Goal: Task Accomplishment & Management: Use online tool/utility

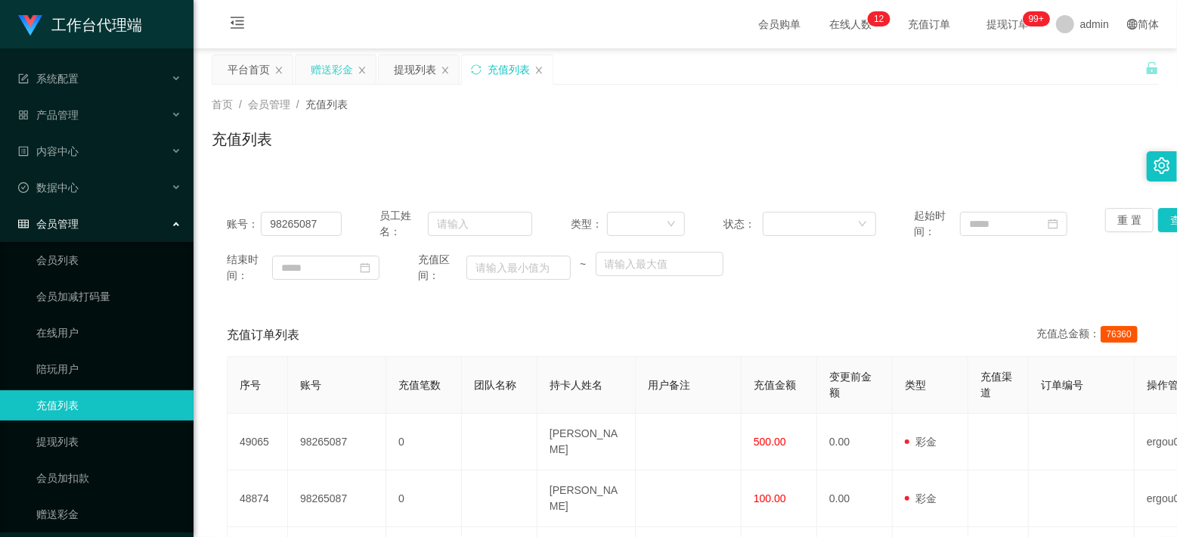
click at [336, 70] on div "赠送彩金" at bounding box center [332, 69] width 42 height 29
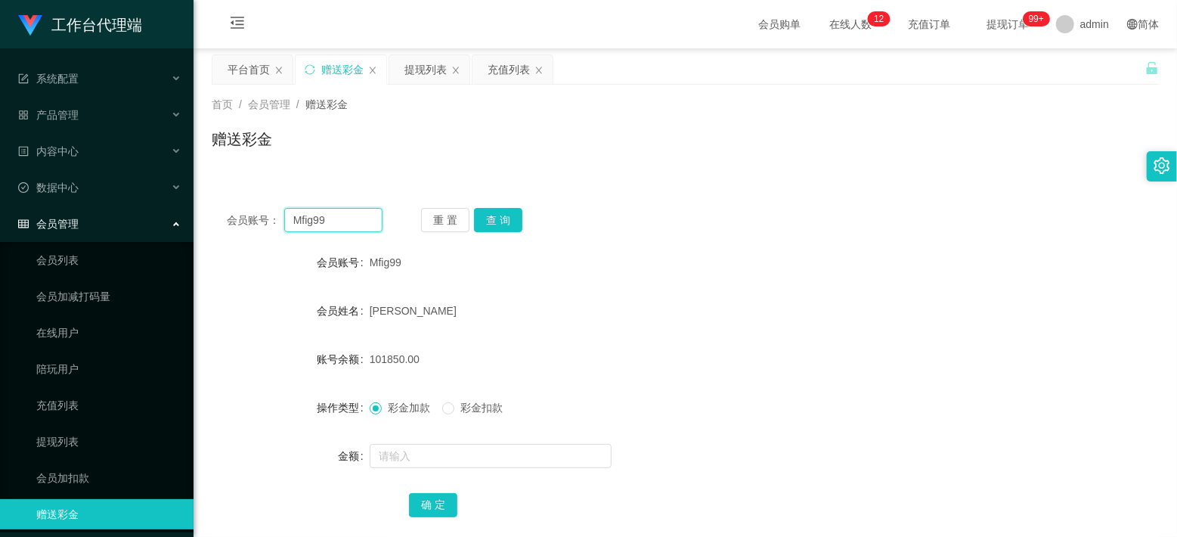
click at [312, 218] on input "Mfig99" at bounding box center [333, 220] width 98 height 24
paste input "haobin19810102"
type input "haobin19810102"
click at [515, 216] on button "查 询" at bounding box center [498, 220] width 48 height 24
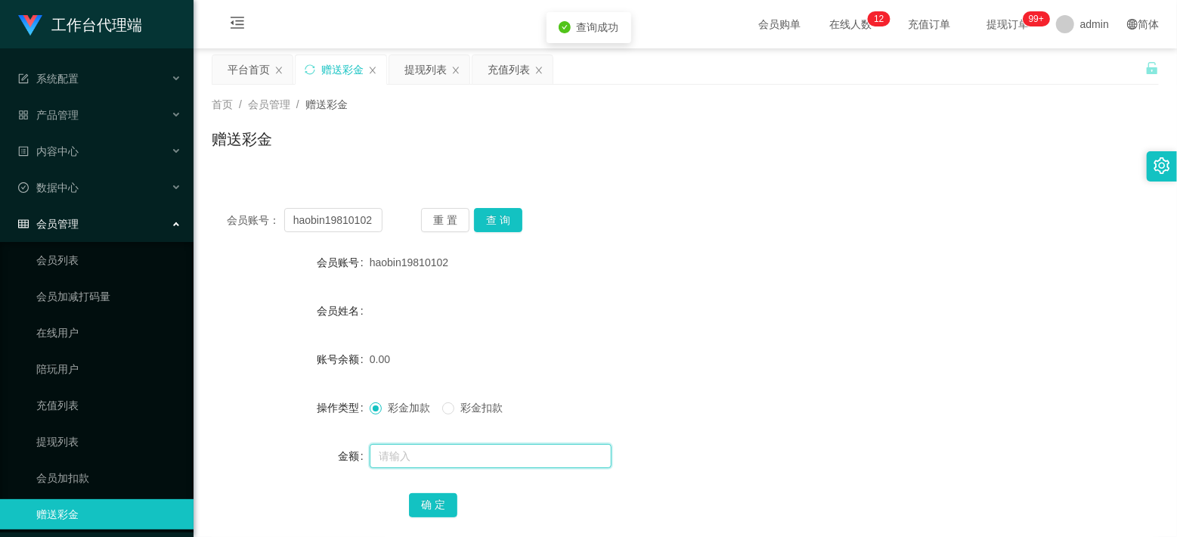
click at [419, 454] on input "text" at bounding box center [491, 456] width 242 height 24
type input "100"
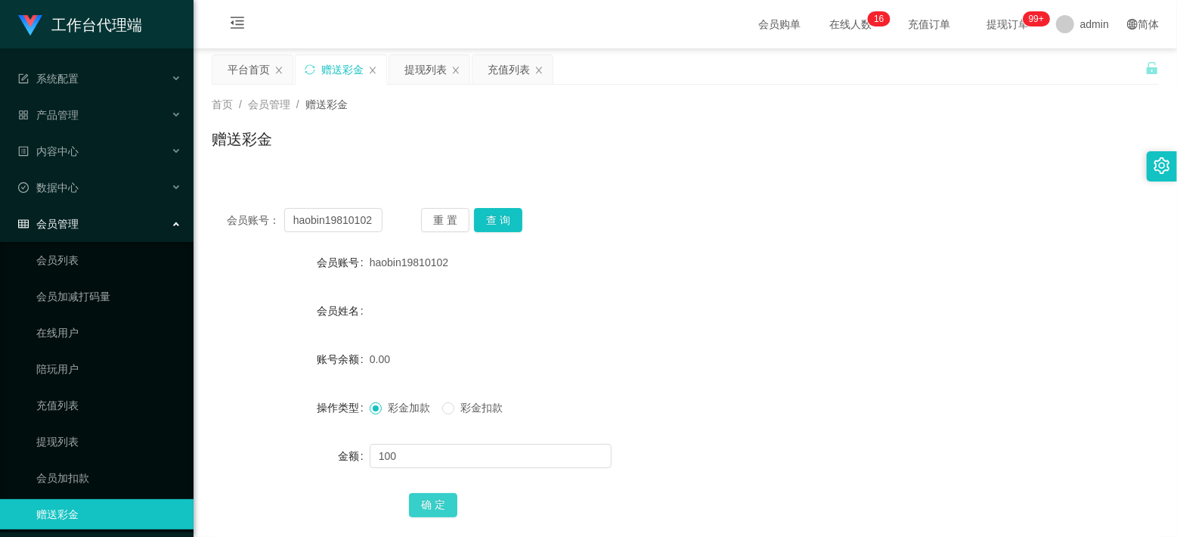
click at [430, 509] on button "确 定" at bounding box center [433, 505] width 48 height 24
click at [783, 296] on div at bounding box center [646, 296] width 553 height 1
click at [331, 216] on input "haobin19810102" at bounding box center [333, 220] width 98 height 24
paste input "876036"
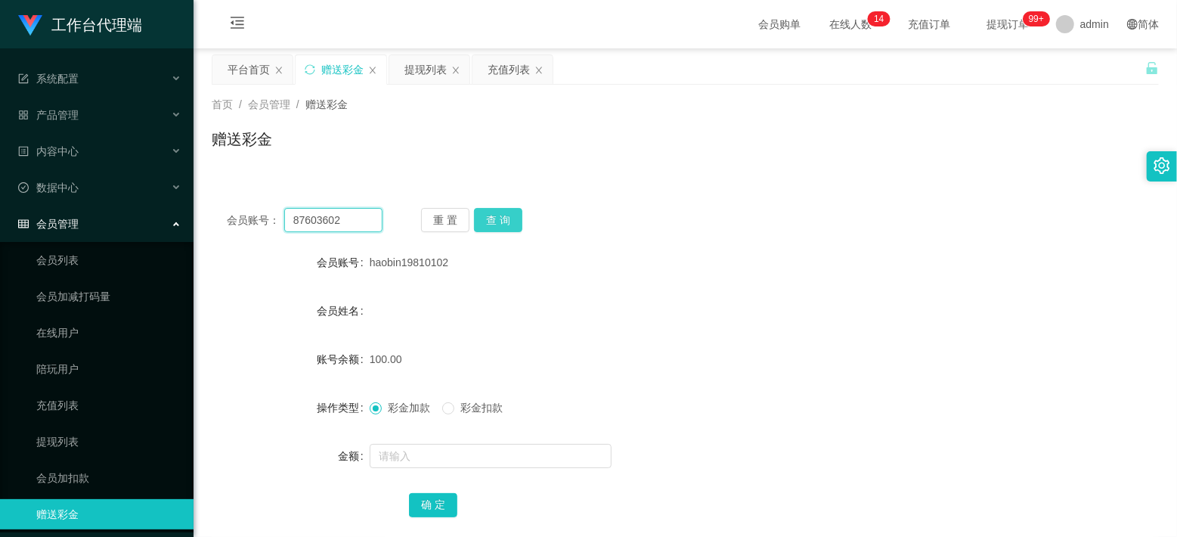
type input "87603602"
click at [510, 212] on button "查 询" at bounding box center [498, 220] width 48 height 24
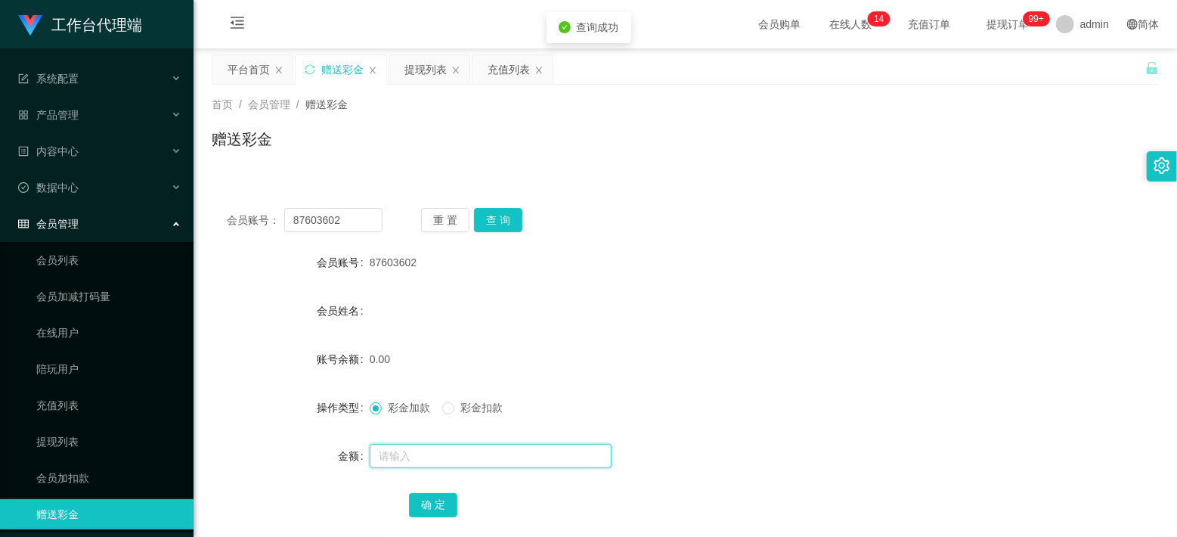
click at [416, 454] on input "text" at bounding box center [491, 456] width 242 height 24
type input "100"
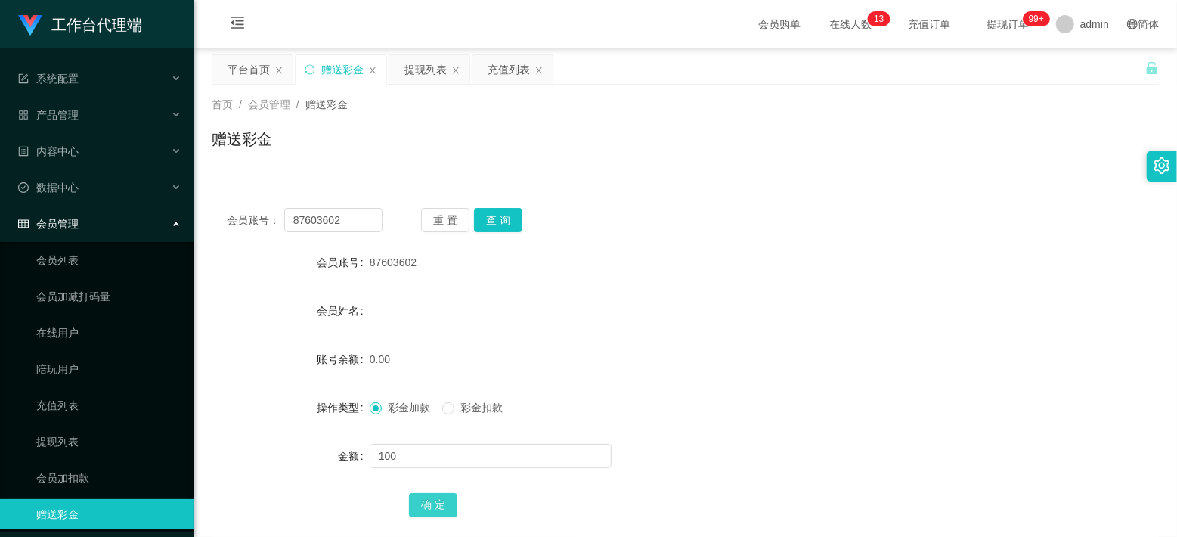
click at [421, 503] on button "确 定" at bounding box center [433, 505] width 48 height 24
click at [818, 307] on div "会员姓名" at bounding box center [686, 311] width 948 height 30
click at [498, 73] on div "充值列表" at bounding box center [509, 69] width 42 height 29
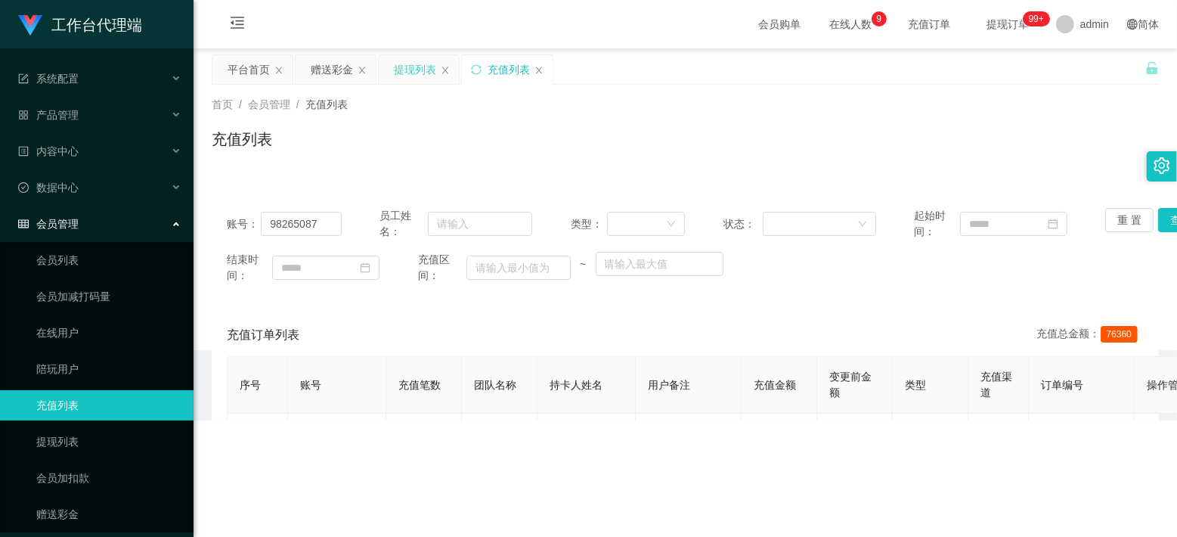
click at [430, 70] on div "提现列表" at bounding box center [415, 69] width 42 height 29
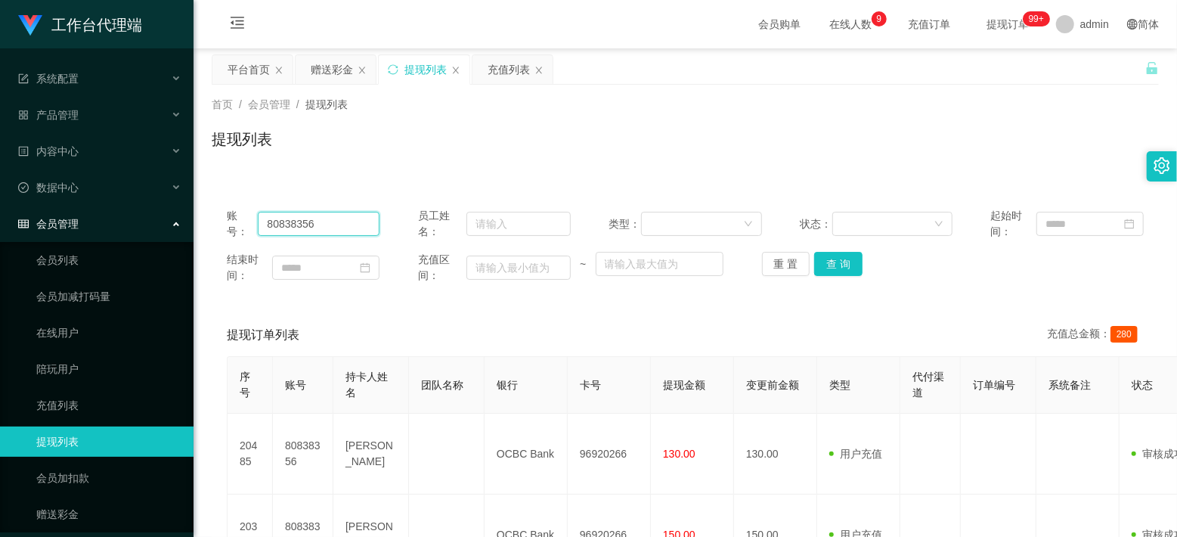
click at [301, 216] on input "80838356" at bounding box center [319, 224] width 122 height 24
paste input "haobin19810102"
type input "haobin19810102"
click at [830, 270] on button "查 询" at bounding box center [838, 264] width 48 height 24
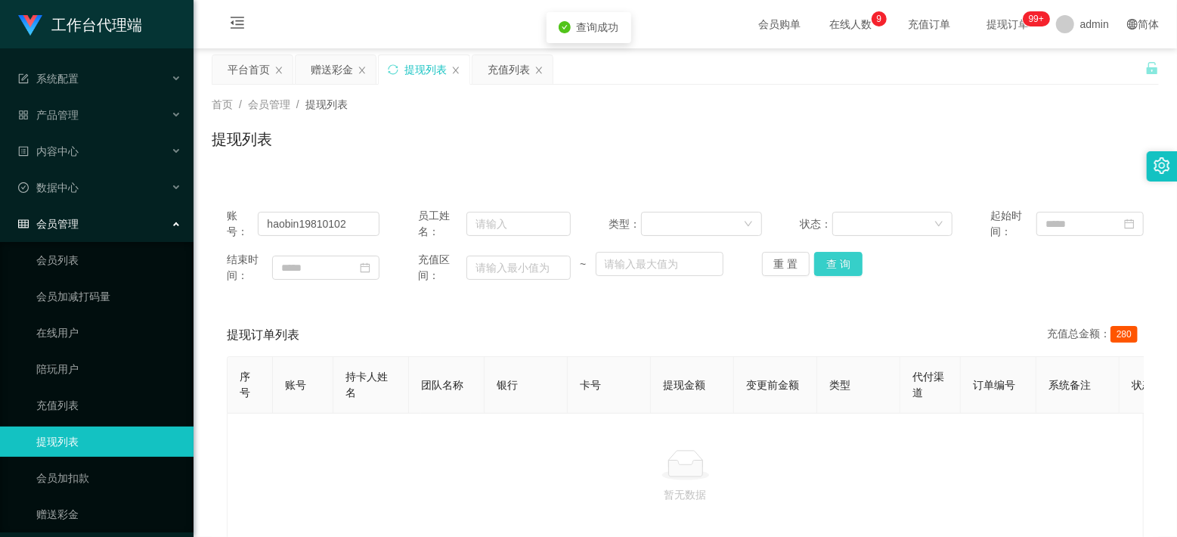
click at [848, 260] on button "查 询" at bounding box center [838, 264] width 48 height 24
click at [842, 266] on button "查 询" at bounding box center [838, 264] width 48 height 24
click at [313, 225] on input "haobin19810102" at bounding box center [319, 224] width 122 height 24
click at [838, 269] on button "查 询" at bounding box center [838, 264] width 48 height 24
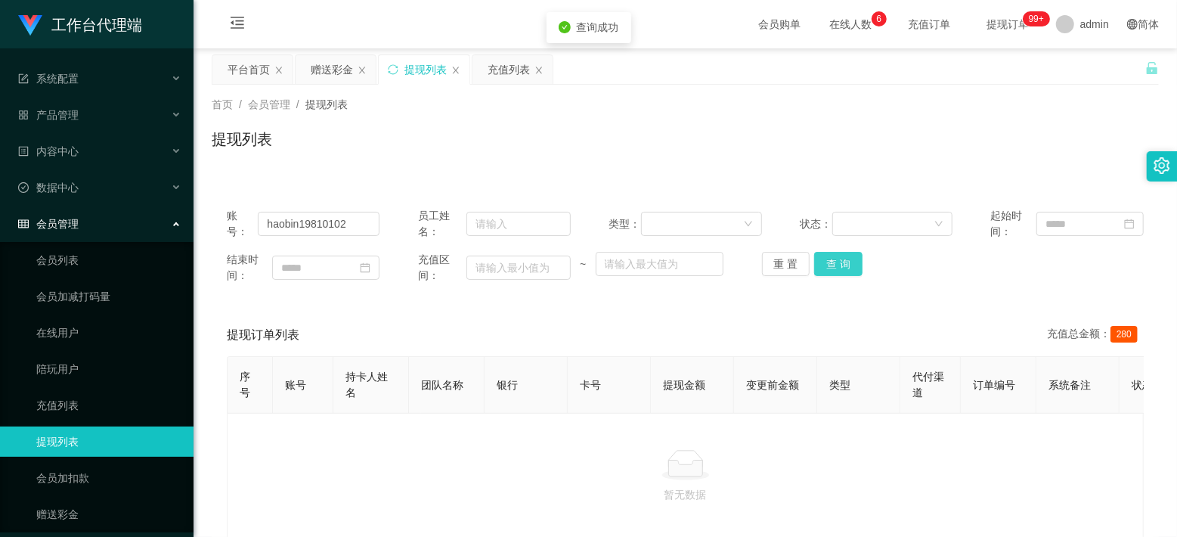
click at [838, 269] on button "查 询" at bounding box center [838, 264] width 48 height 24
click at [322, 73] on div "赠送彩金" at bounding box center [332, 69] width 42 height 29
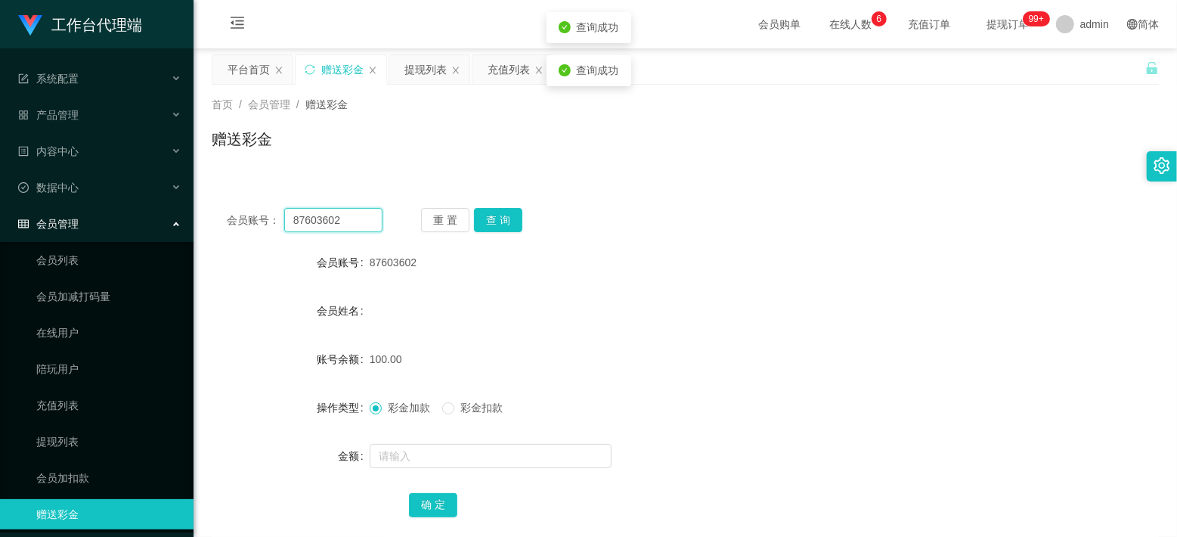
click at [306, 213] on input "87603602" at bounding box center [333, 220] width 98 height 24
click at [496, 224] on button "查 询" at bounding box center [498, 220] width 48 height 24
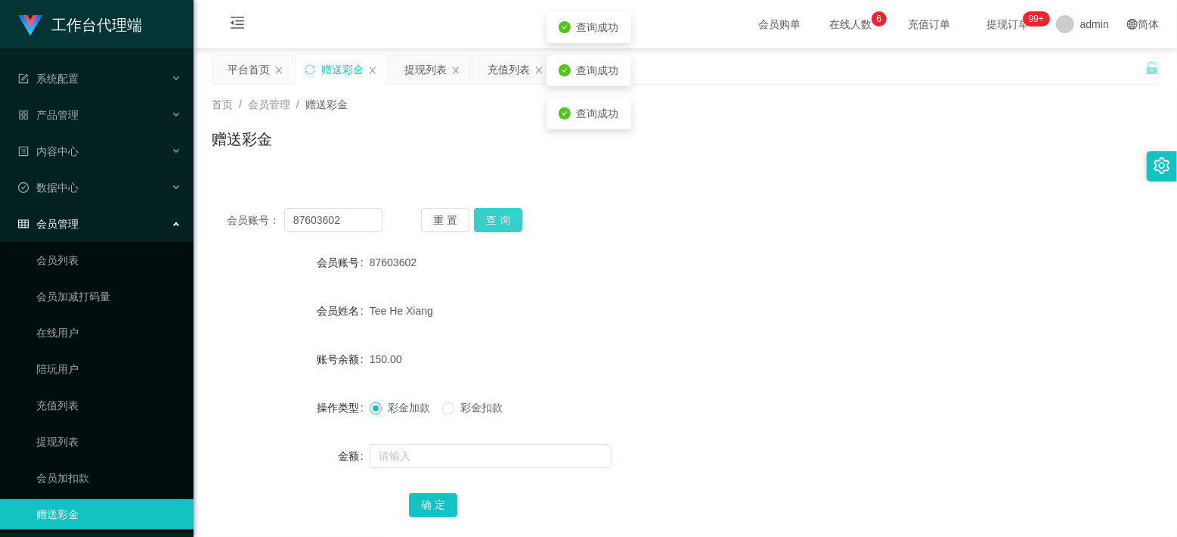
click at [496, 224] on button "查 询" at bounding box center [498, 220] width 48 height 24
click at [446, 141] on div "赠送彩金" at bounding box center [686, 145] width 948 height 35
click at [427, 62] on div "提现列表" at bounding box center [426, 69] width 42 height 29
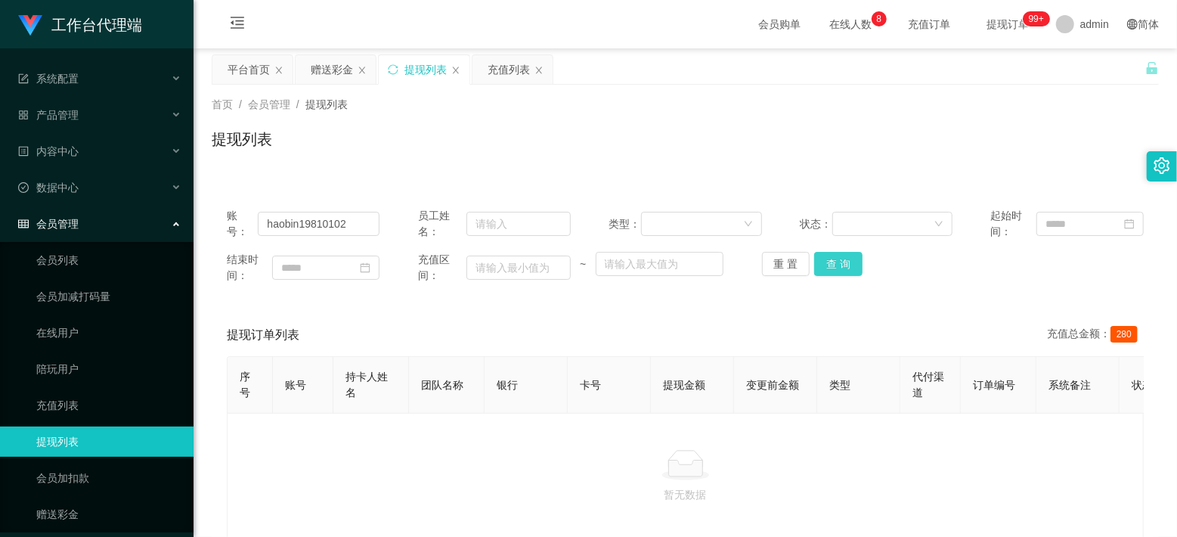
click at [842, 259] on button "查 询" at bounding box center [838, 264] width 48 height 24
click at [841, 259] on button "查 询" at bounding box center [838, 264] width 48 height 24
click at [354, 76] on div "赠送彩金" at bounding box center [336, 69] width 80 height 29
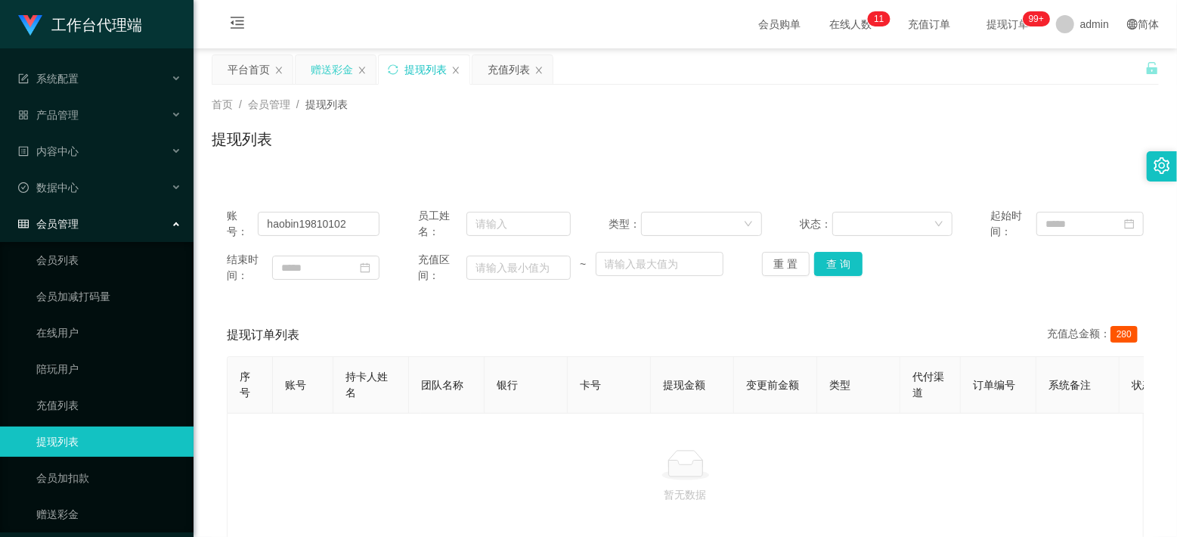
click at [337, 73] on div "赠送彩金" at bounding box center [332, 69] width 42 height 29
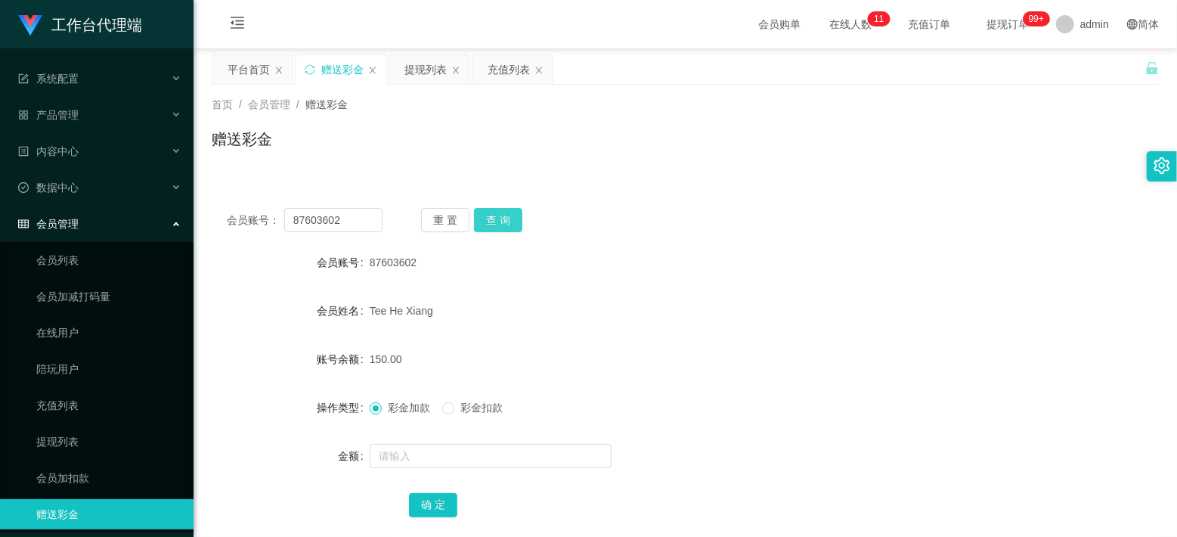
click at [485, 218] on button "查 询" at bounding box center [498, 220] width 48 height 24
click at [384, 266] on span "87603602" at bounding box center [393, 262] width 47 height 12
copy span "87603602"
click at [431, 67] on div "提现列表" at bounding box center [426, 69] width 42 height 29
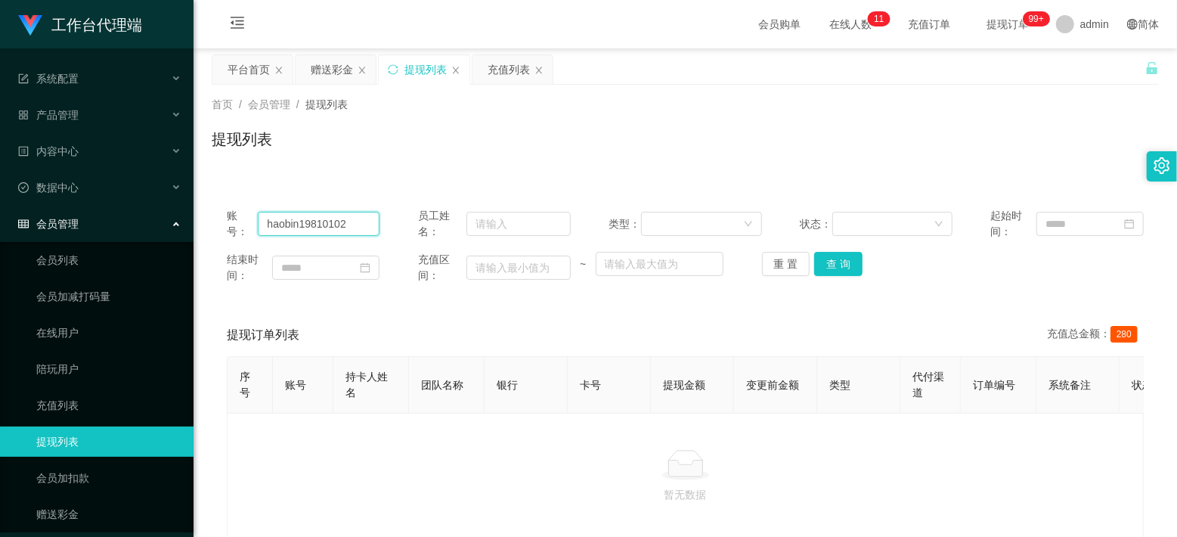
click at [303, 219] on input "haobin19810102" at bounding box center [319, 224] width 122 height 24
paste input "876036"
click at [833, 261] on button "查 询" at bounding box center [838, 264] width 48 height 24
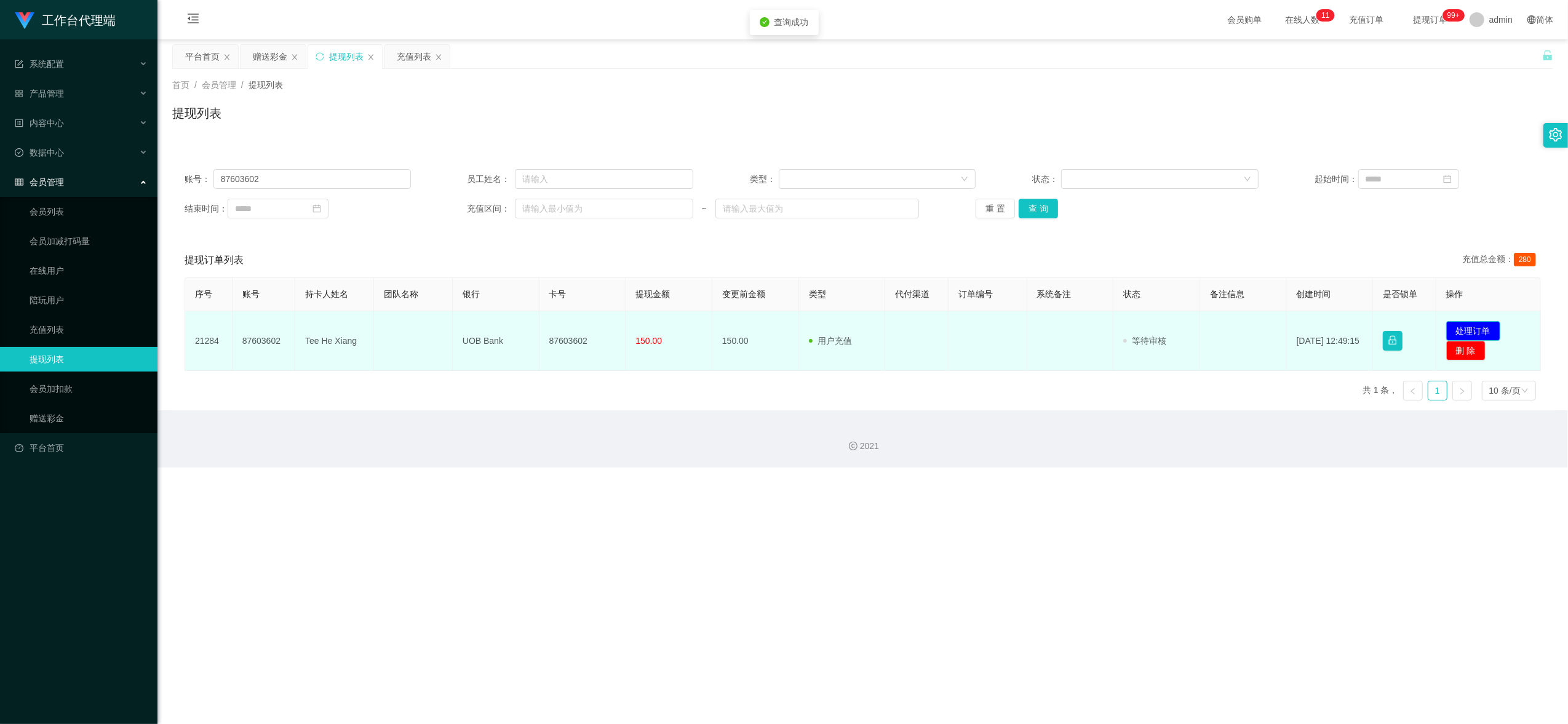
click at [957, 325] on button "处理订单" at bounding box center [1473, 331] width 54 height 20
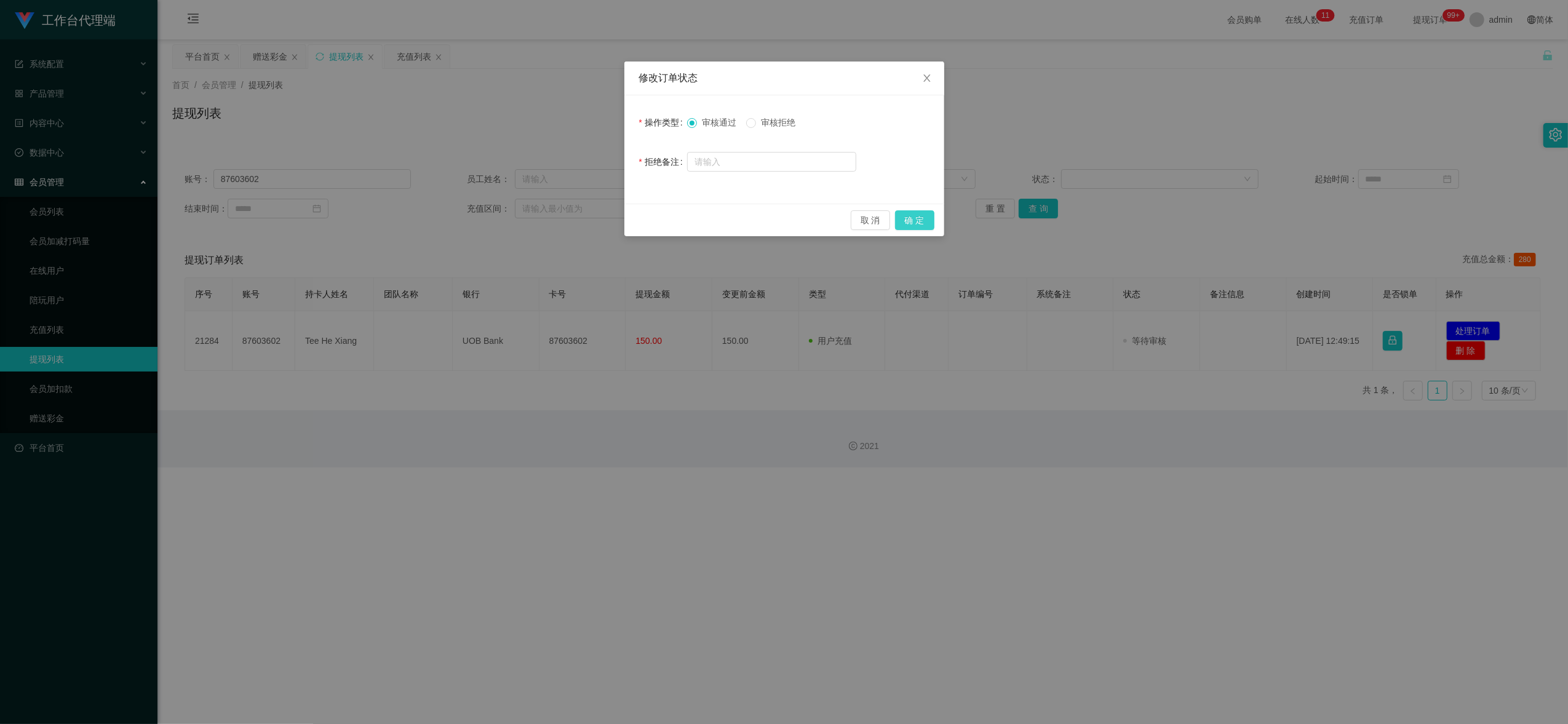
click at [917, 224] on button "确 定" at bounding box center [914, 220] width 39 height 20
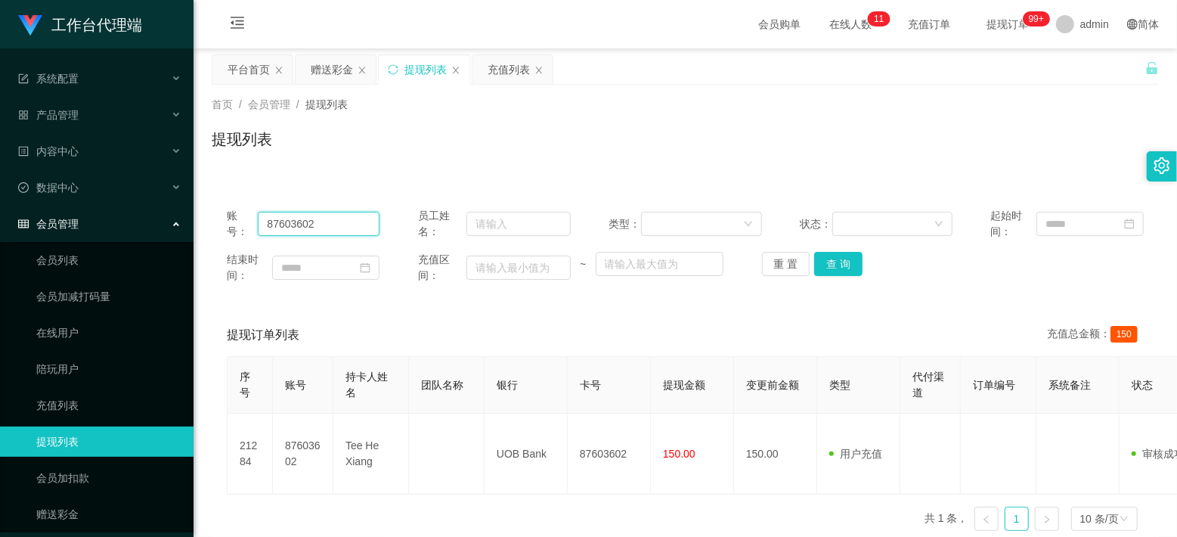
click at [306, 227] on input "87603602" at bounding box center [319, 224] width 122 height 24
paste input "haobin198101"
click at [839, 267] on button "查 询" at bounding box center [838, 264] width 48 height 24
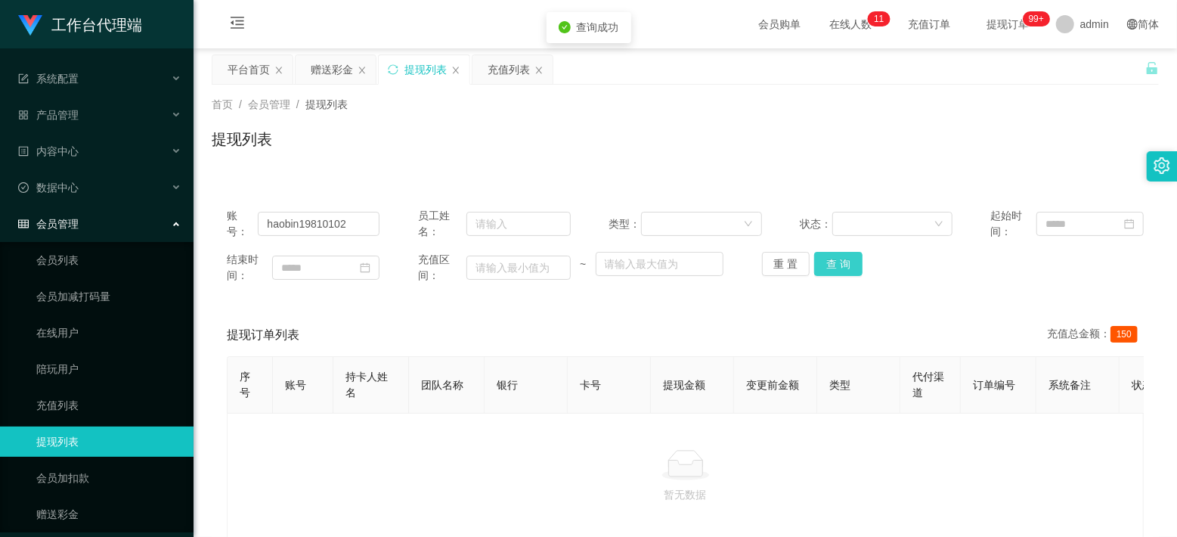
click at [839, 267] on button "查 询" at bounding box center [838, 264] width 48 height 24
click at [309, 227] on input "haobin19810102" at bounding box center [319, 224] width 122 height 24
click at [833, 270] on button "查 询" at bounding box center [838, 264] width 48 height 24
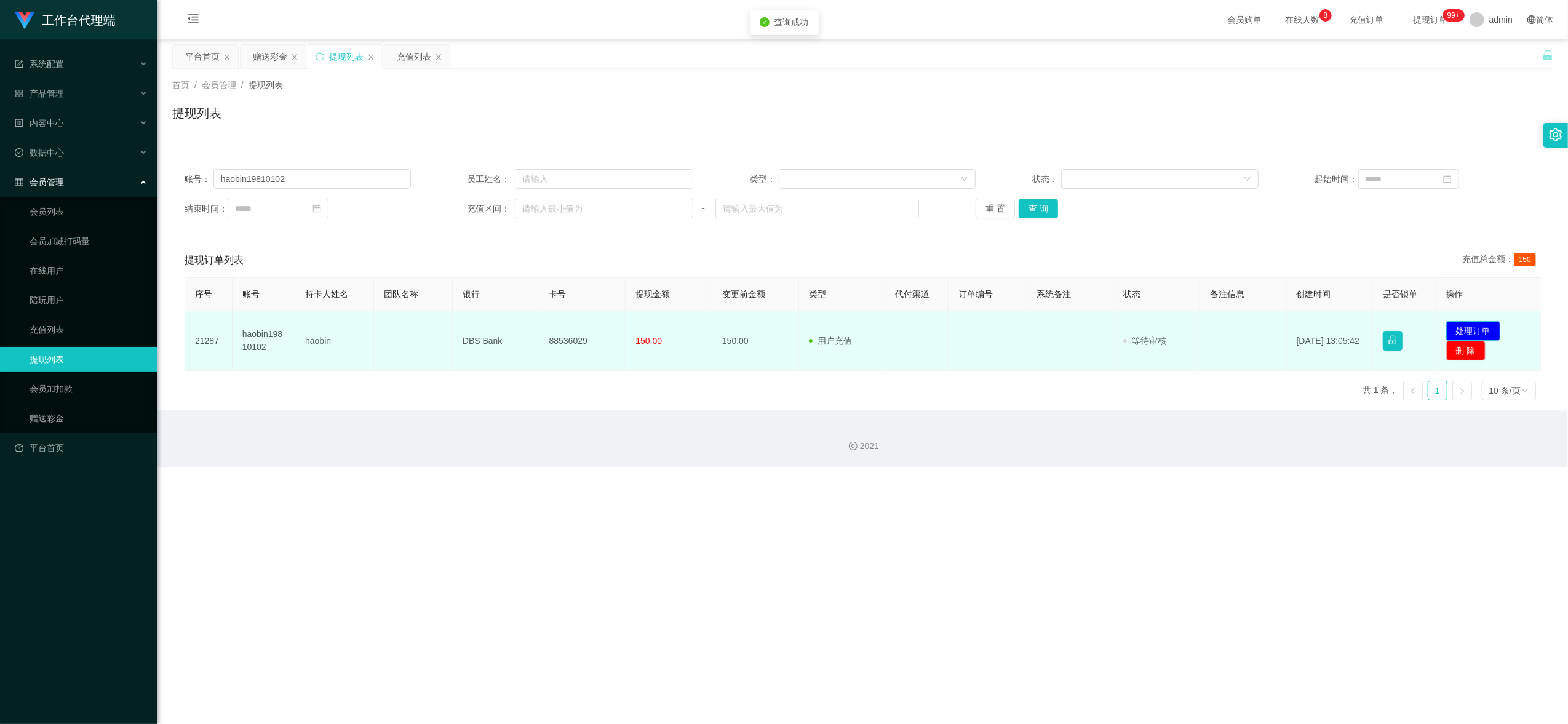
click at [957, 326] on button "处理订单" at bounding box center [1473, 331] width 54 height 20
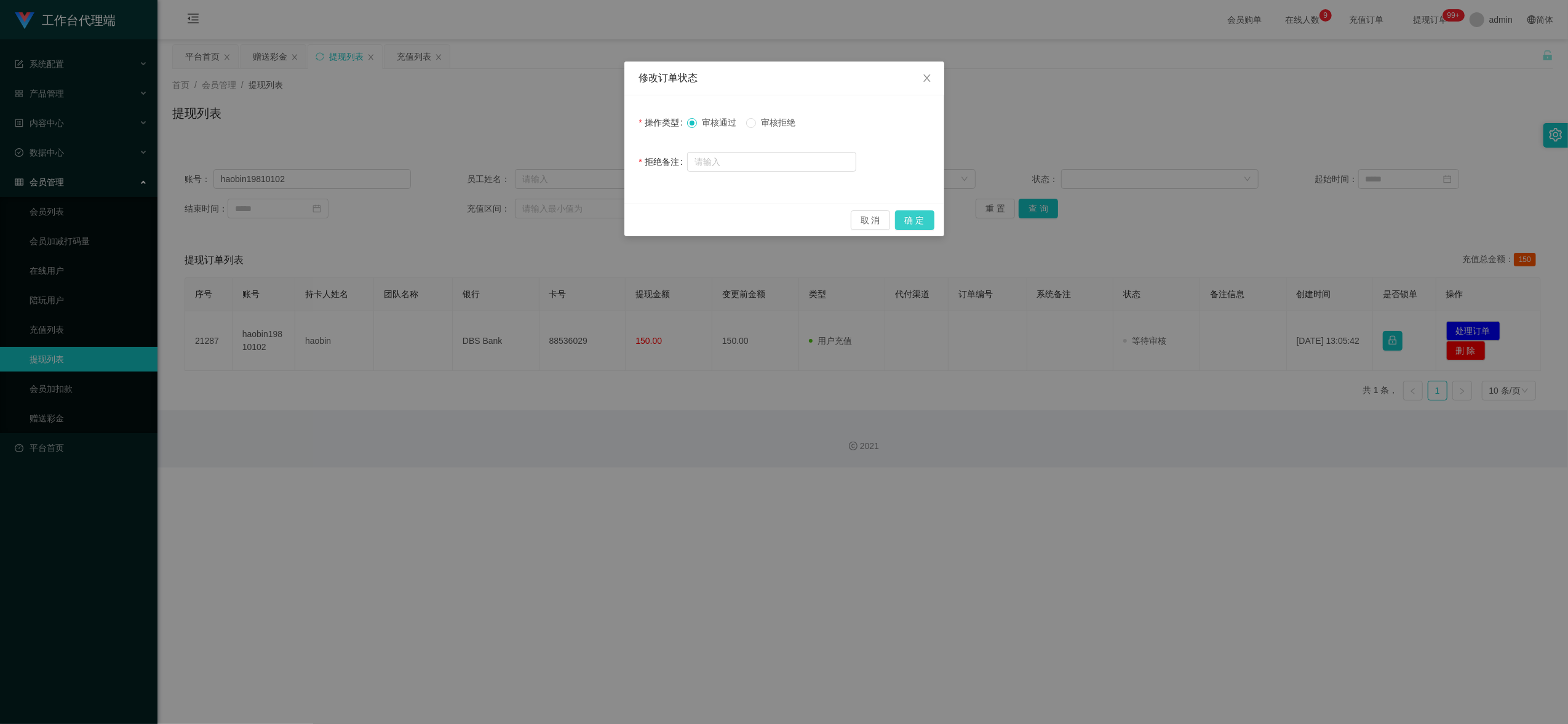
click at [919, 222] on button "确 定" at bounding box center [914, 220] width 39 height 20
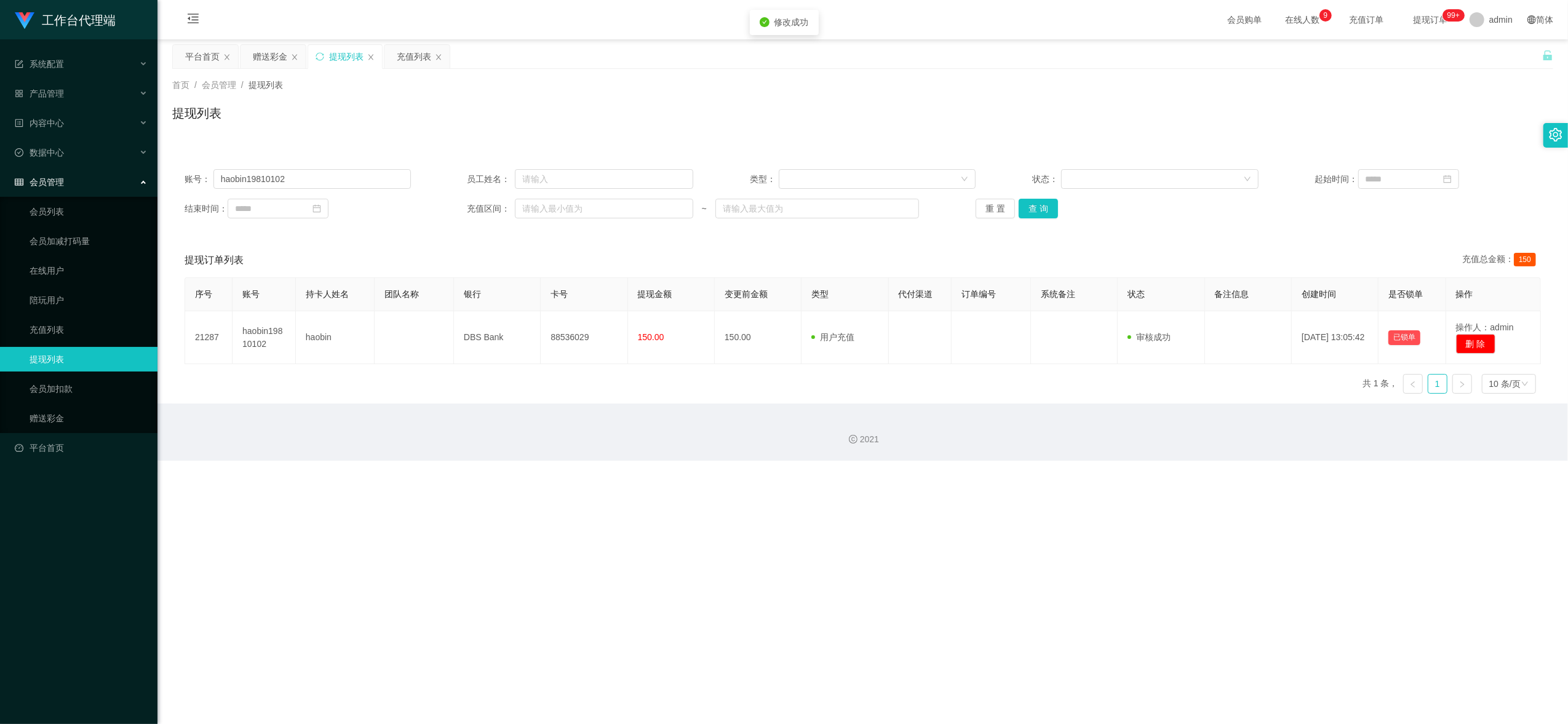
click at [939, 254] on div "提现订单列表 充值总金额： 150" at bounding box center [862, 260] width 1356 height 34
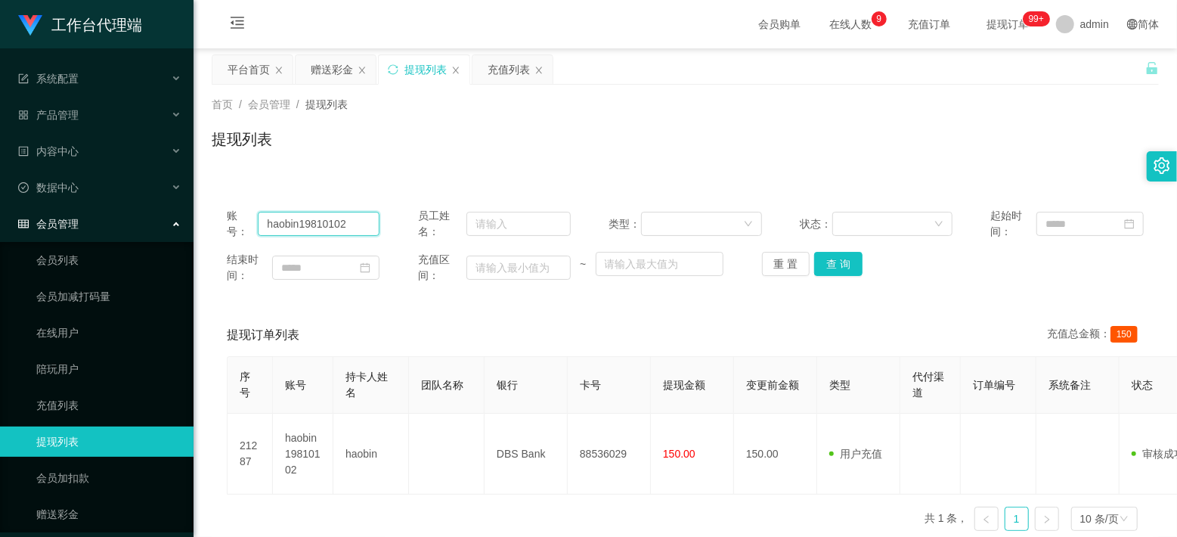
click at [312, 227] on input "haobin19810102" at bounding box center [319, 224] width 122 height 24
paste input "93480526"
type input "93480526"
click at [826, 260] on button "查 询" at bounding box center [838, 264] width 48 height 24
